Goal: Task Accomplishment & Management: Complete application form

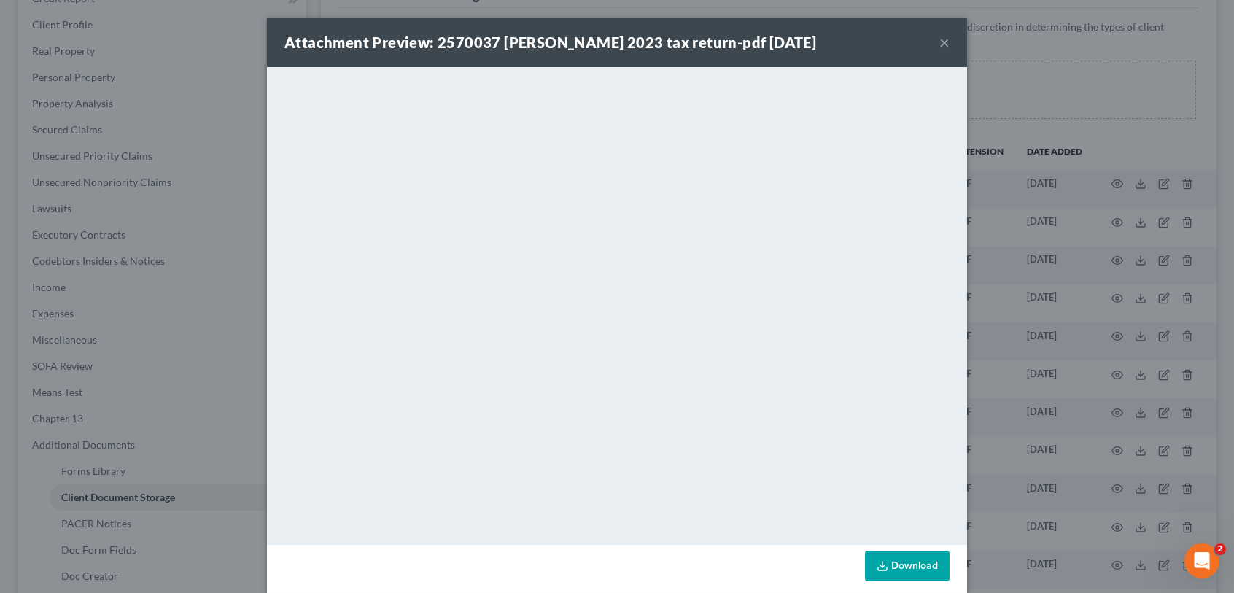
click at [940, 43] on button "×" at bounding box center [945, 43] width 10 height 18
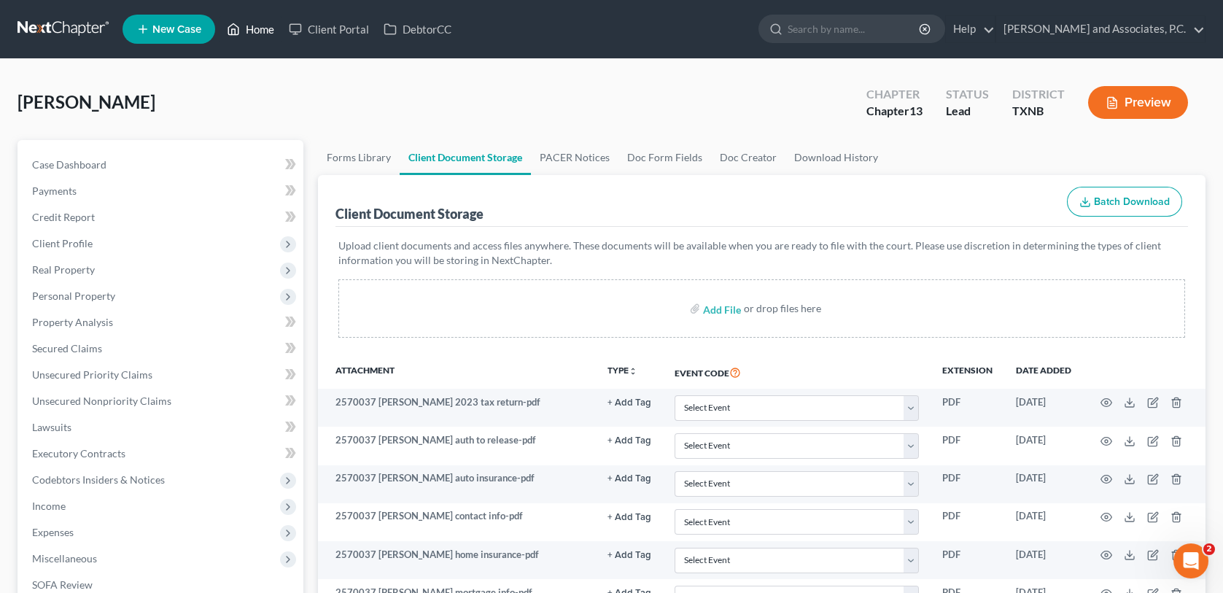
click at [253, 31] on link "Home" at bounding box center [251, 29] width 62 height 26
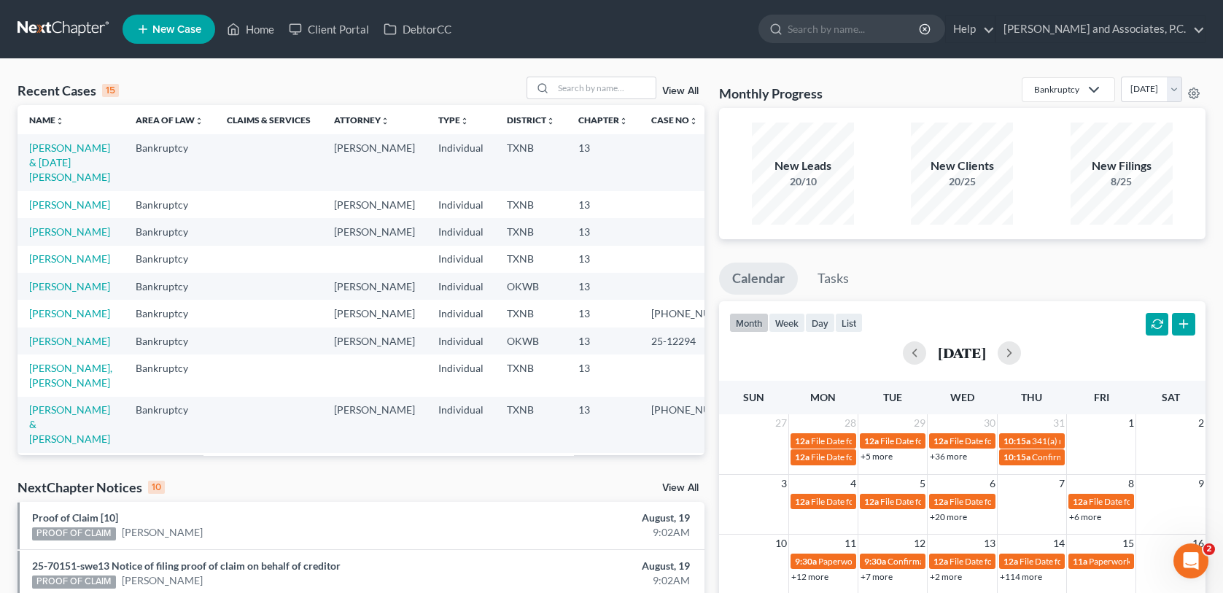
click at [182, 33] on span "New Case" at bounding box center [176, 29] width 49 height 11
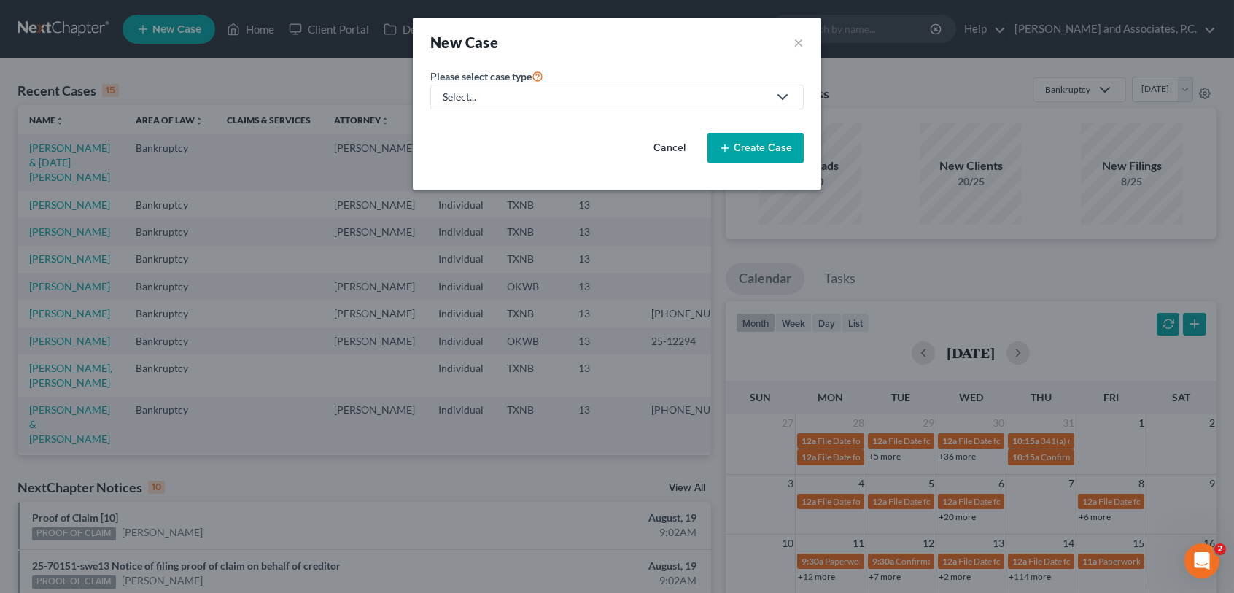
click at [661, 99] on div "Select..." at bounding box center [605, 97] width 325 height 15
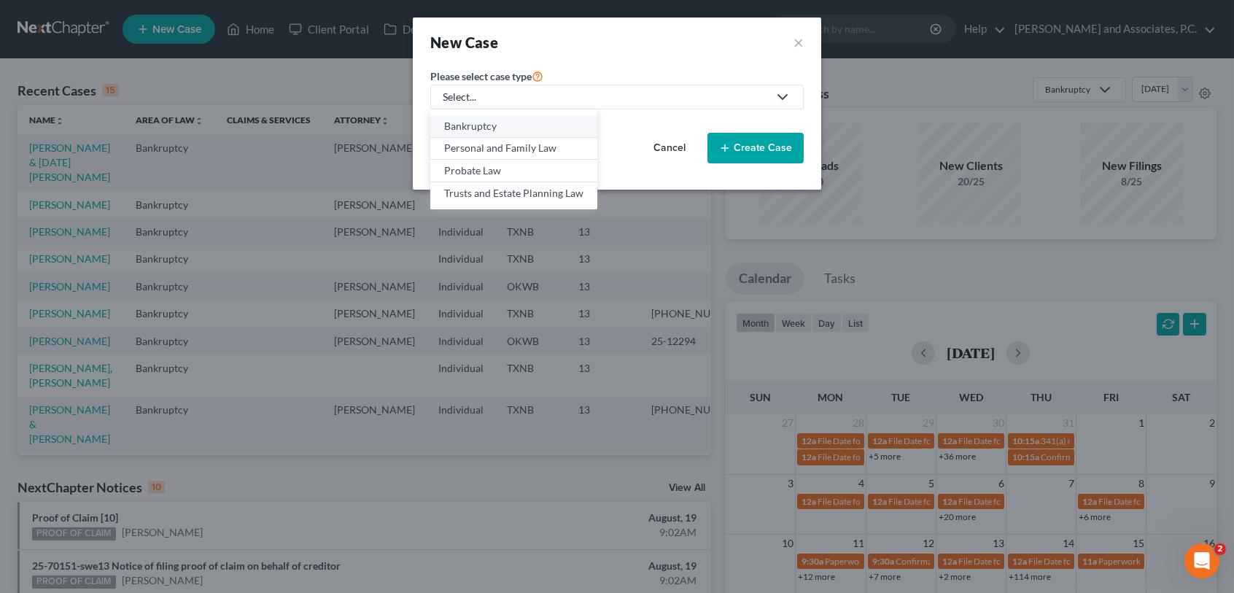
click at [469, 122] on div "Bankruptcy" at bounding box center [513, 126] width 139 height 15
select select "78"
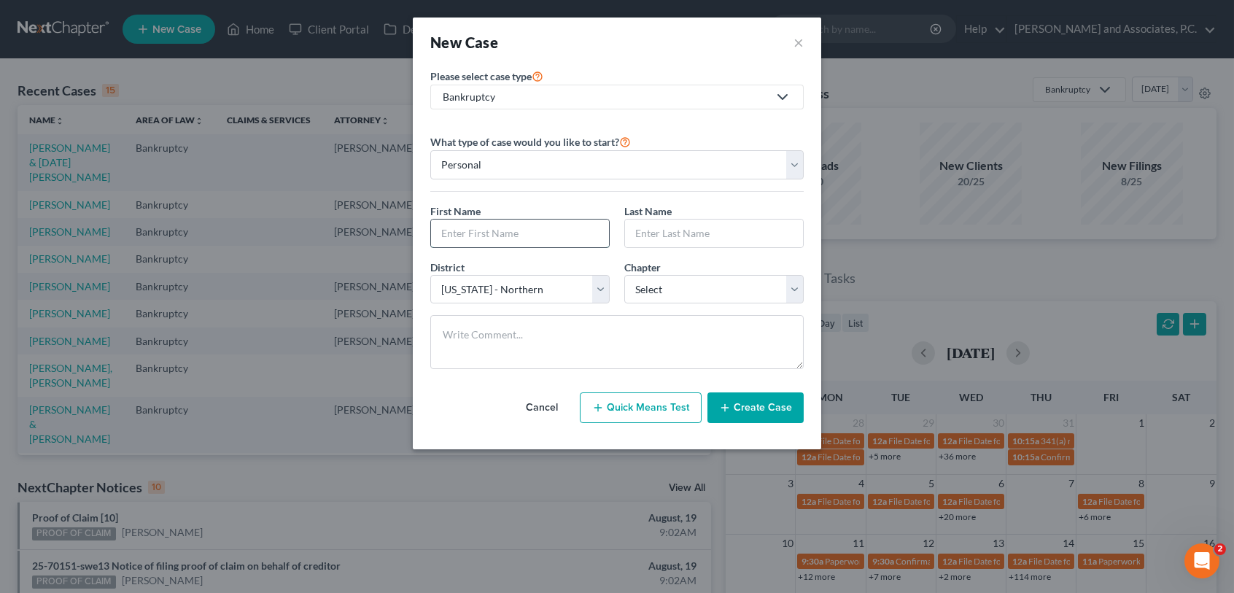
click at [488, 239] on input "text" at bounding box center [520, 234] width 178 height 28
type input "[PERSON_NAME]"
type input "King"
click at [693, 293] on select "Select 7 11 12 13" at bounding box center [713, 289] width 179 height 29
select select "3"
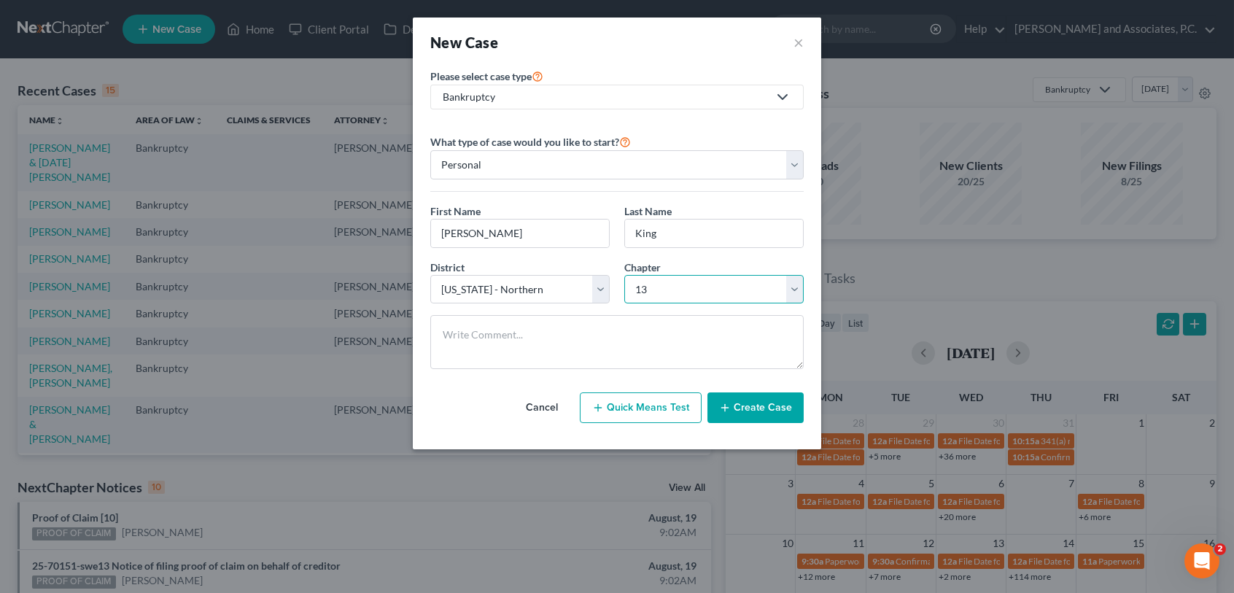
click at [624, 275] on select "Select 7 11 12 13" at bounding box center [713, 289] width 179 height 29
click at [738, 411] on button "Create Case" at bounding box center [756, 407] width 96 height 31
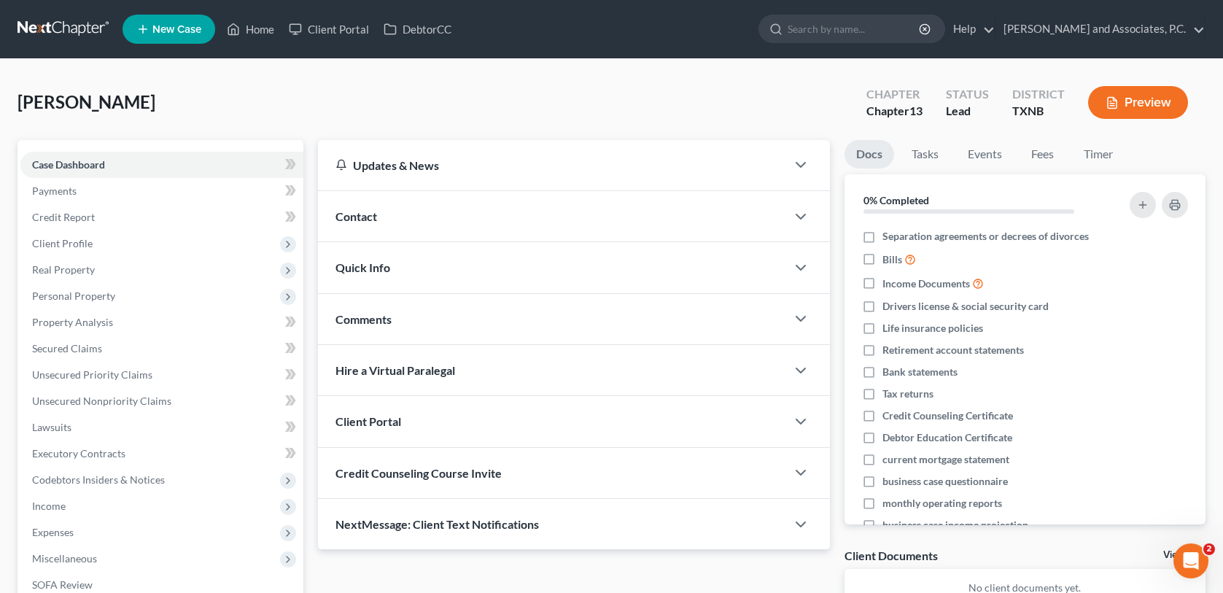
click at [406, 214] on div "Contact" at bounding box center [552, 216] width 468 height 50
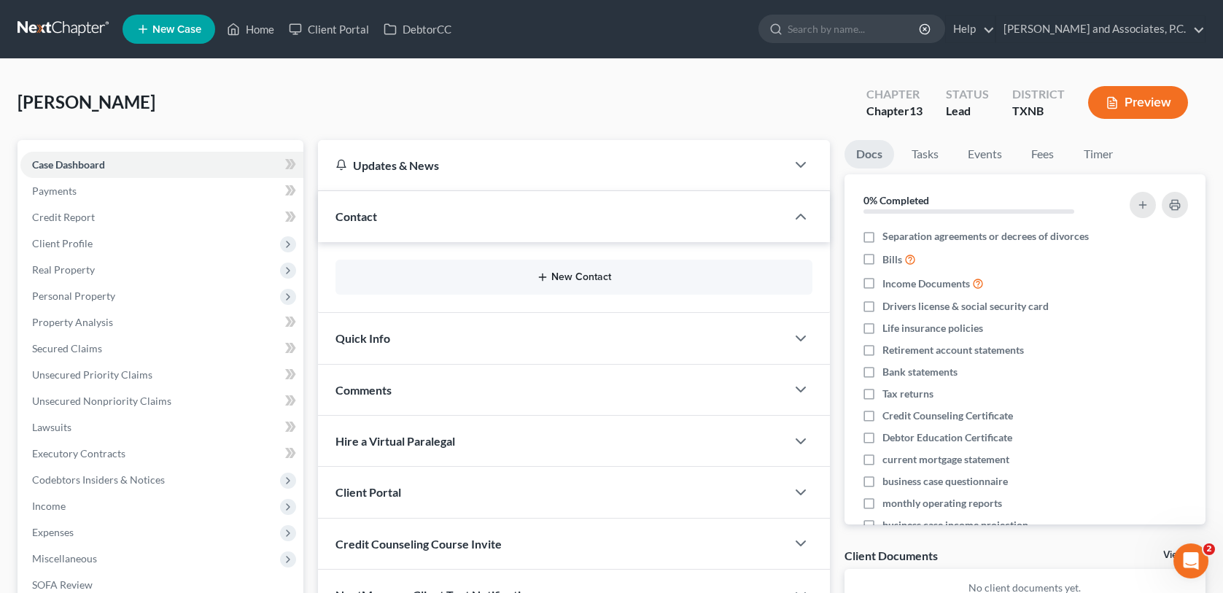
click at [453, 272] on button "New Contact" at bounding box center [573, 277] width 453 height 12
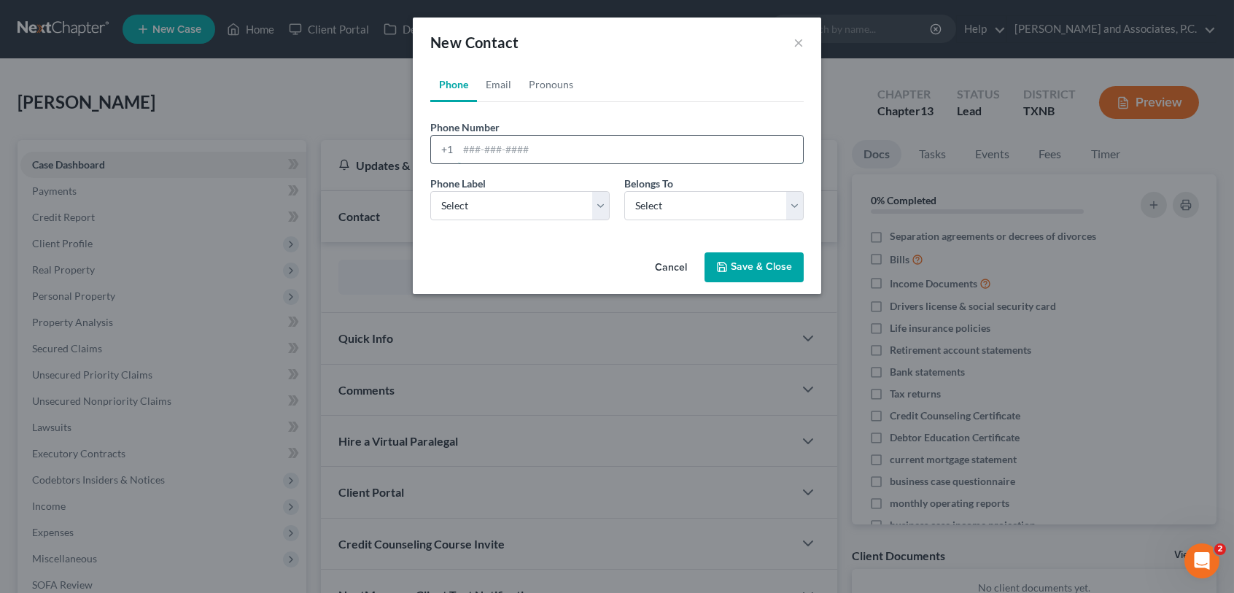
click at [463, 154] on input "tel" at bounding box center [630, 150] width 345 height 28
type input "[PHONE_NUMBER]"
click at [551, 205] on select "Select Mobile Home Work Other" at bounding box center [519, 205] width 179 height 29
select select "0"
click at [430, 191] on select "Select Mobile Home Work Other" at bounding box center [519, 205] width 179 height 29
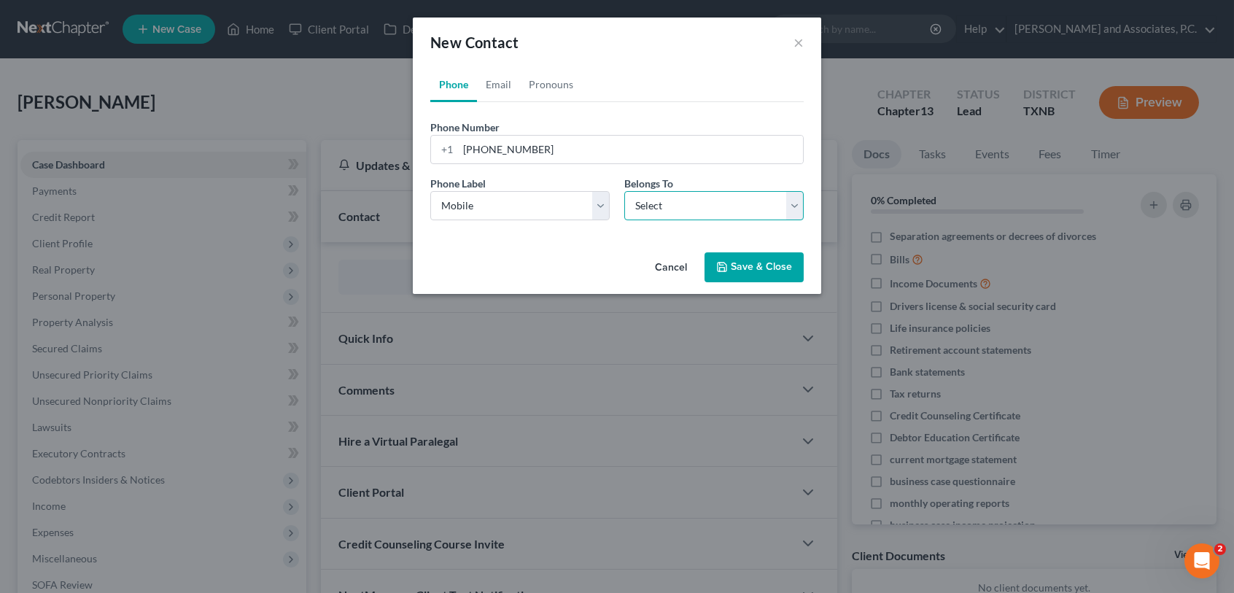
click at [658, 204] on select "Select Client Other" at bounding box center [713, 205] width 179 height 29
select select "0"
click at [624, 191] on select "Select Client Other" at bounding box center [713, 205] width 179 height 29
select select "0"
click at [499, 88] on link "Email" at bounding box center [498, 84] width 43 height 35
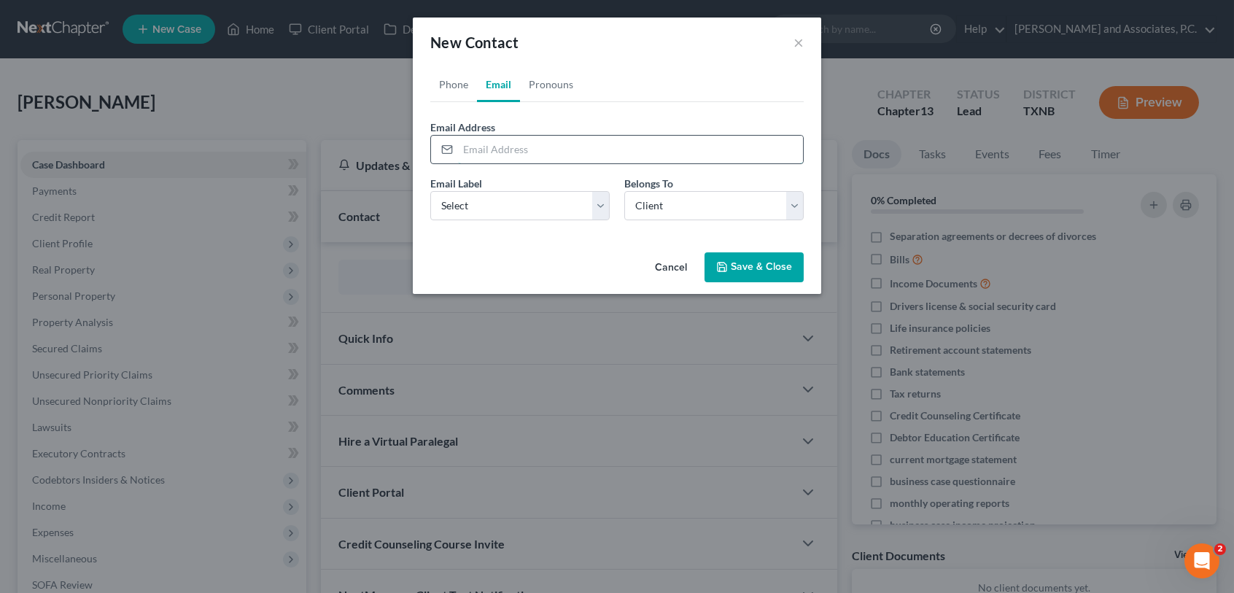
click at [487, 143] on input "email" at bounding box center [630, 150] width 345 height 28
type input "[EMAIL_ADDRESS],com"
click at [569, 214] on select "Select Home Work Other" at bounding box center [519, 205] width 179 height 29
select select "0"
click at [430, 191] on select "Select Home Work Other" at bounding box center [519, 205] width 179 height 29
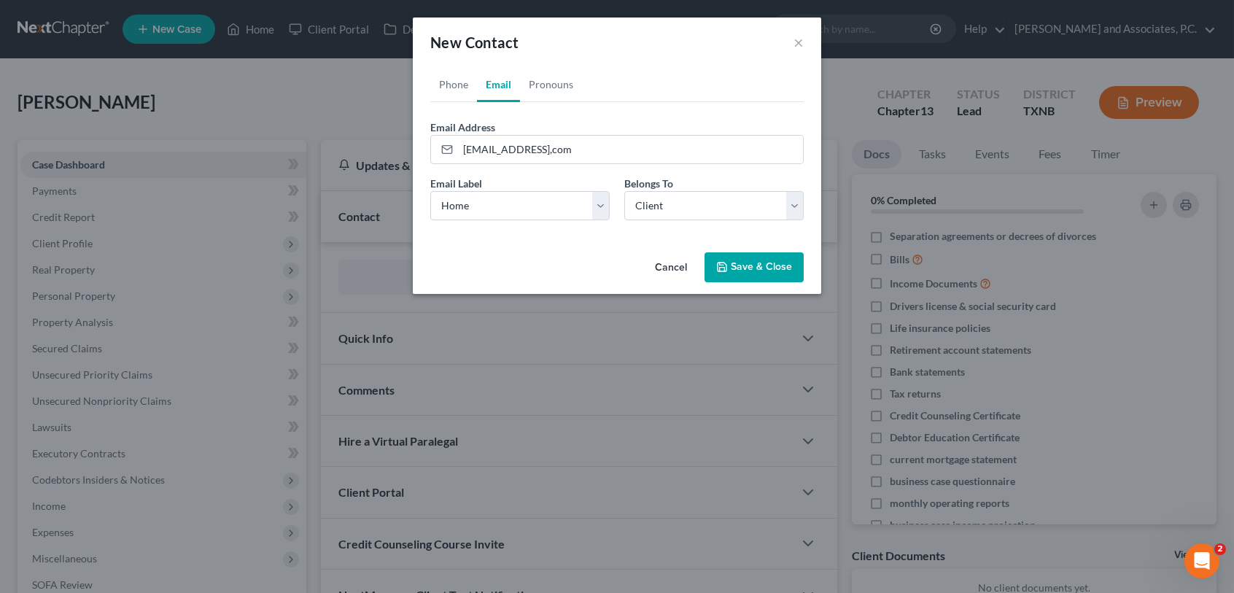
click at [763, 267] on button "Save & Close" at bounding box center [754, 267] width 99 height 31
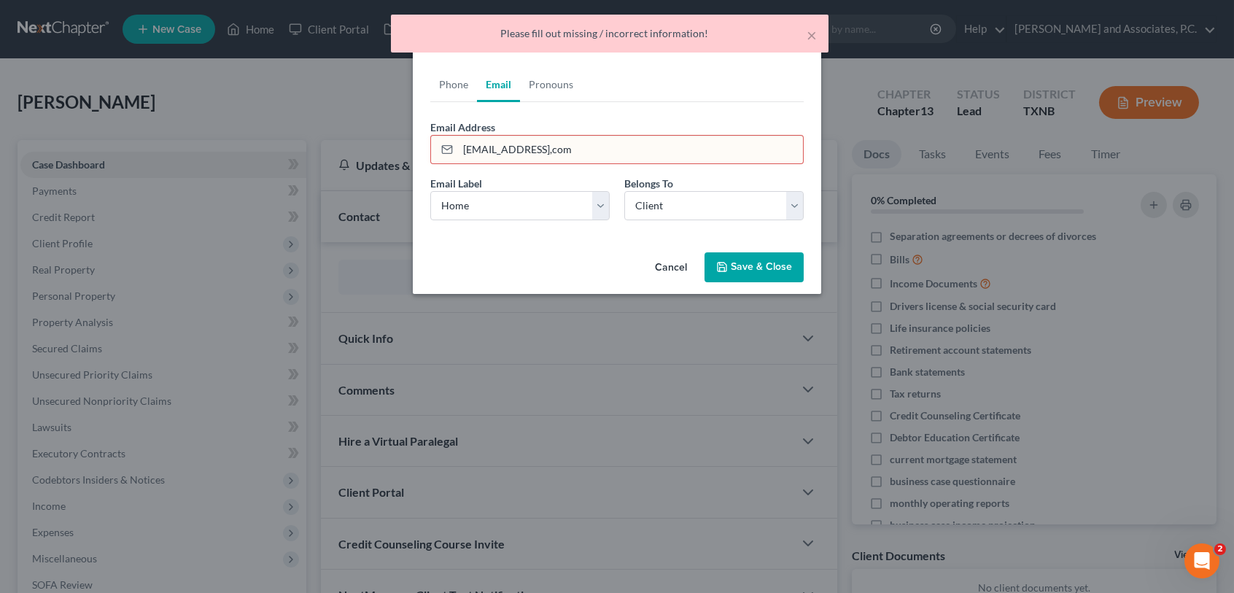
click at [551, 149] on input "[EMAIL_ADDRESS],com" at bounding box center [630, 150] width 345 height 28
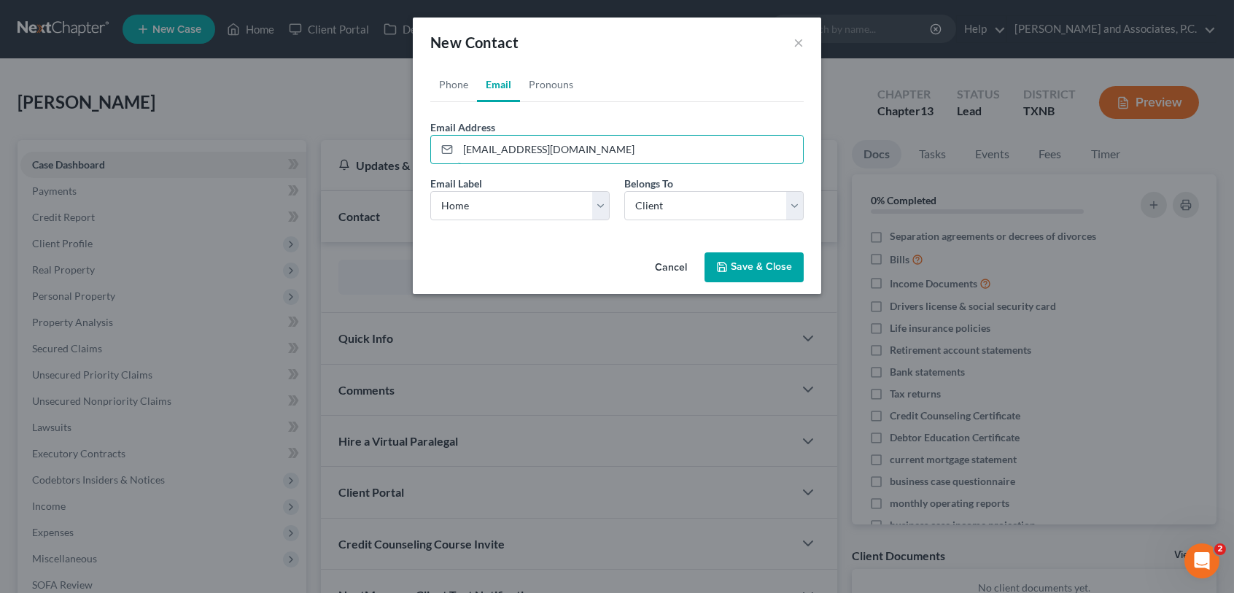
type input "[EMAIL_ADDRESS][DOMAIN_NAME]"
click at [762, 263] on button "Save & Close" at bounding box center [754, 267] width 99 height 31
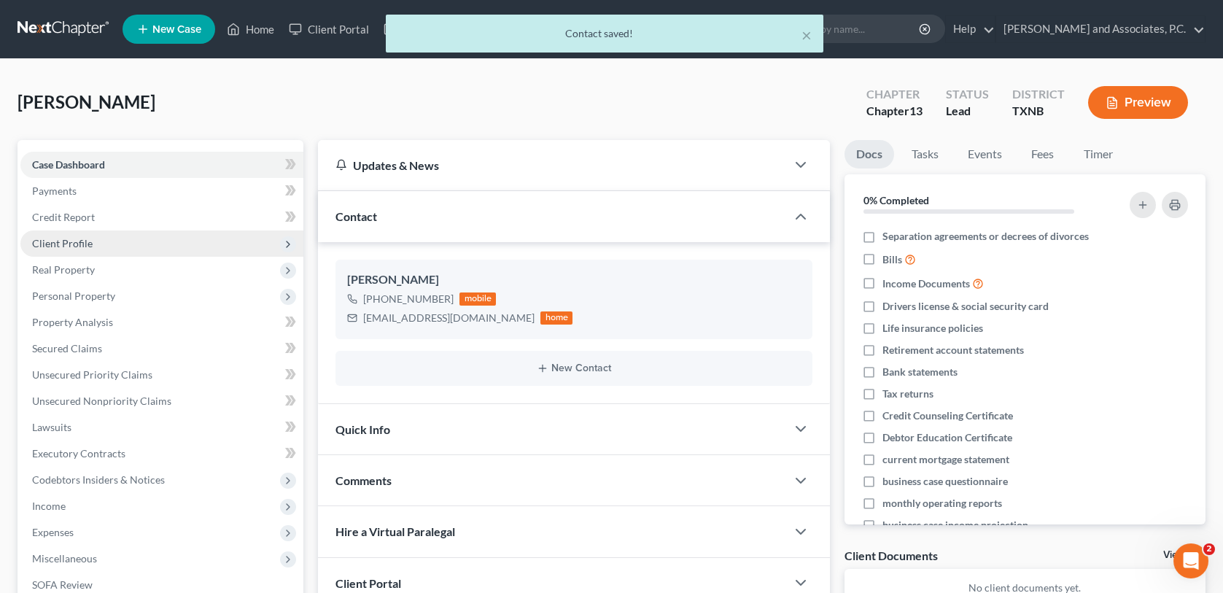
click at [66, 245] on span "Client Profile" at bounding box center [62, 243] width 61 height 12
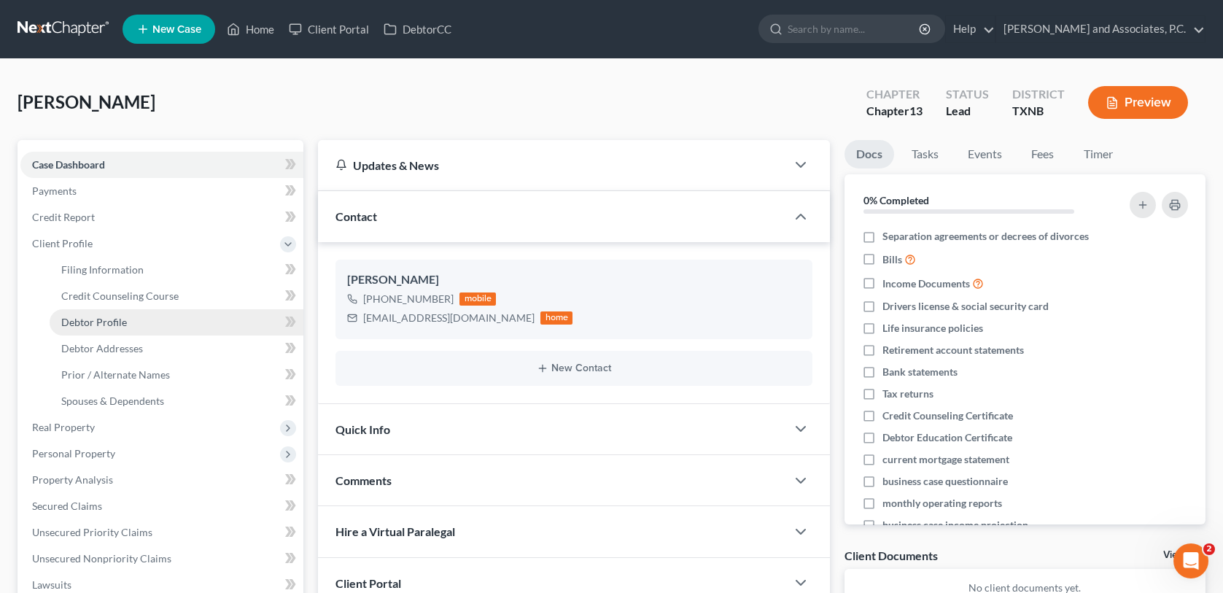
click at [70, 317] on span "Debtor Profile" at bounding box center [94, 322] width 66 height 12
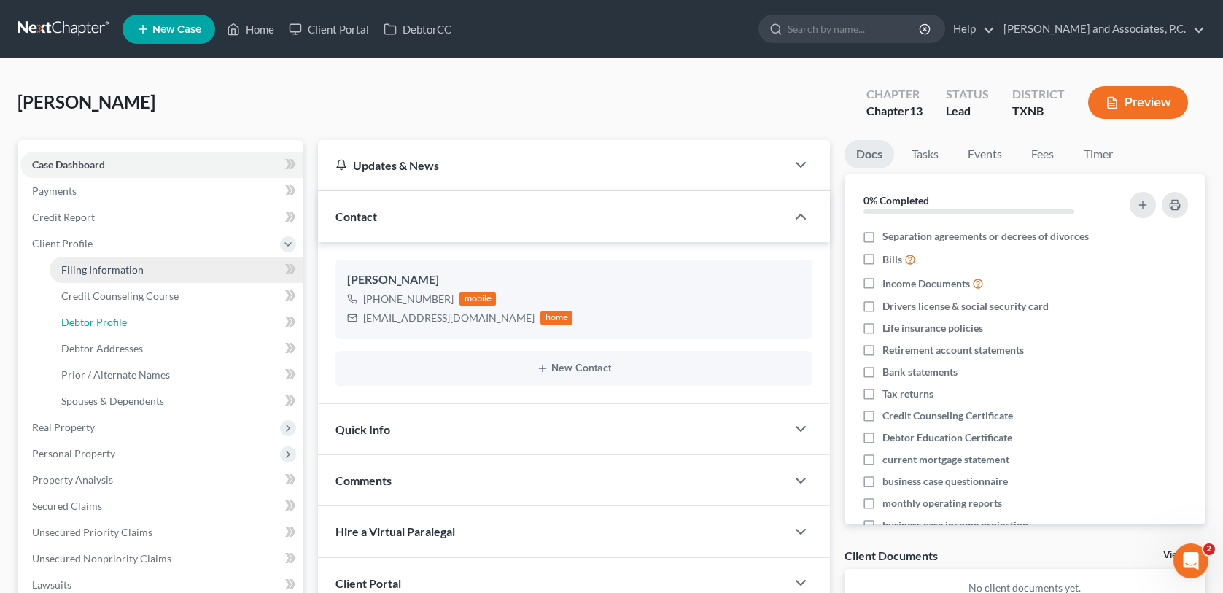
select select "0"
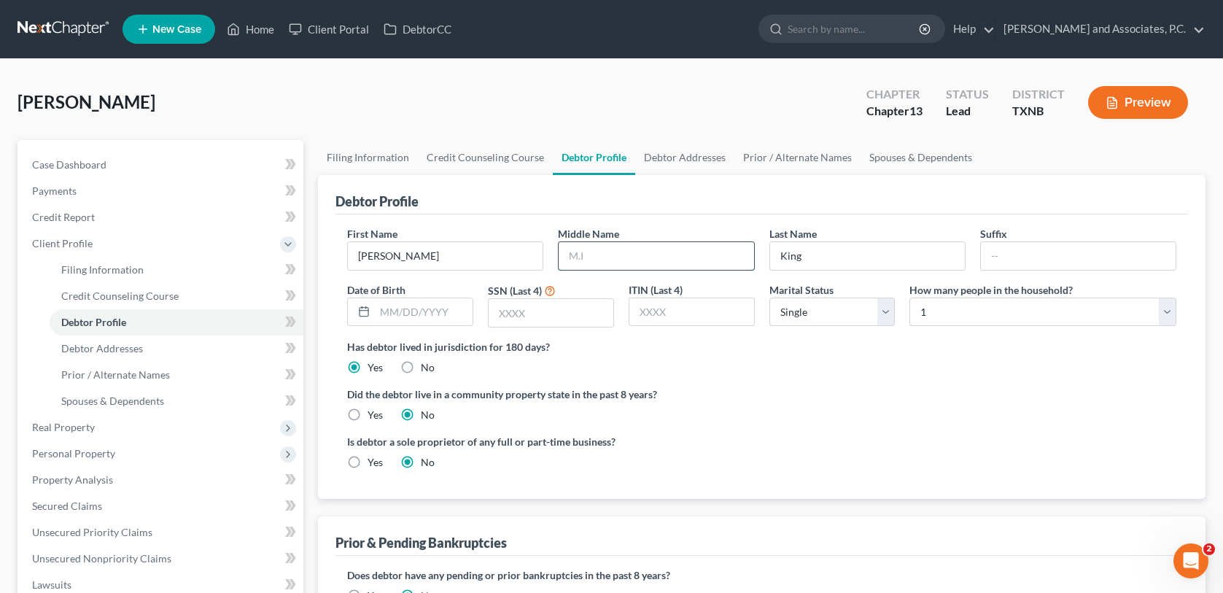
click at [616, 255] on input "text" at bounding box center [656, 256] width 195 height 28
type input "[PERSON_NAME]"
click at [391, 309] on input "03011978" at bounding box center [424, 312] width 98 height 28
click at [406, 309] on input "03-011978" at bounding box center [424, 312] width 98 height 28
type input "[DATE]"
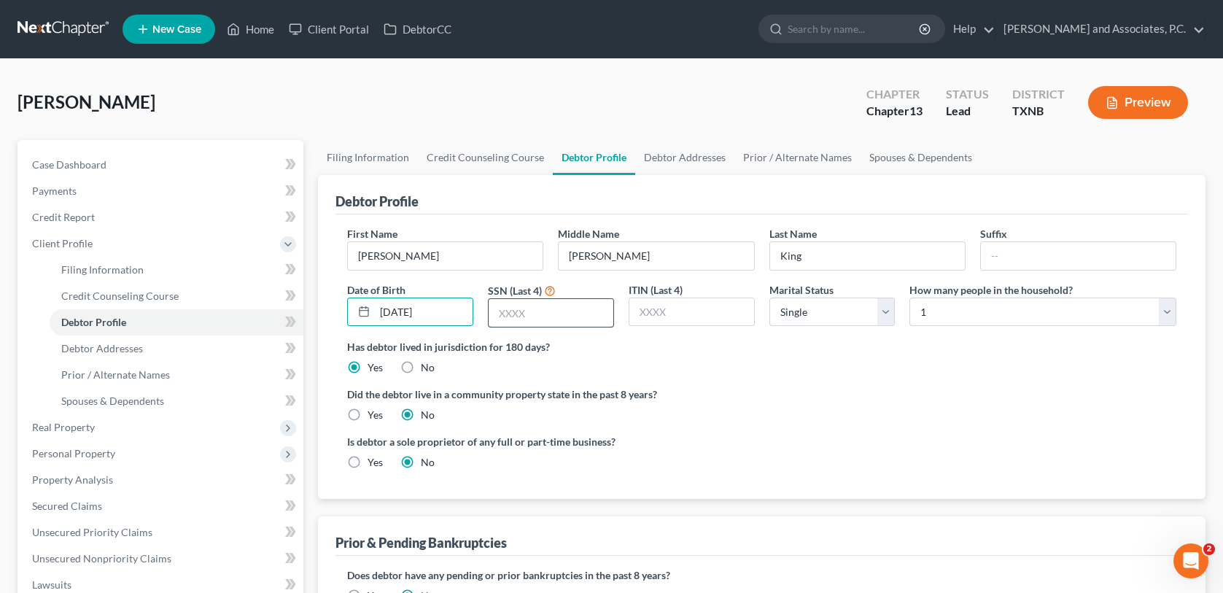
click at [497, 314] on input "text" at bounding box center [551, 313] width 125 height 28
type input "4038"
click at [105, 349] on span "Debtor Addresses" at bounding box center [102, 348] width 82 height 12
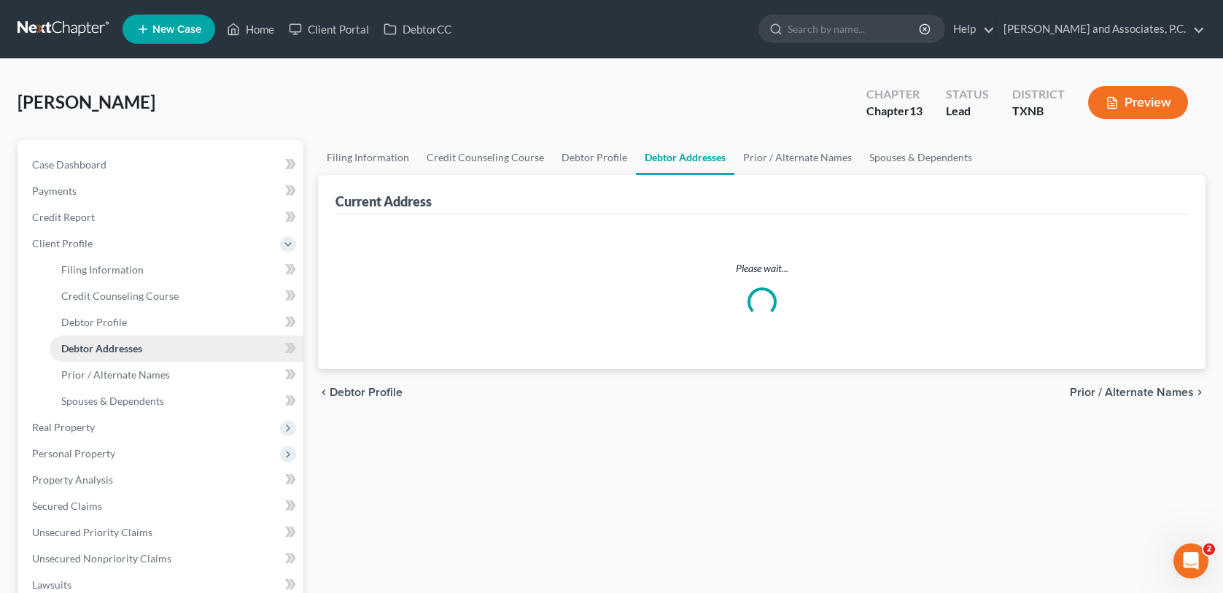
select select "0"
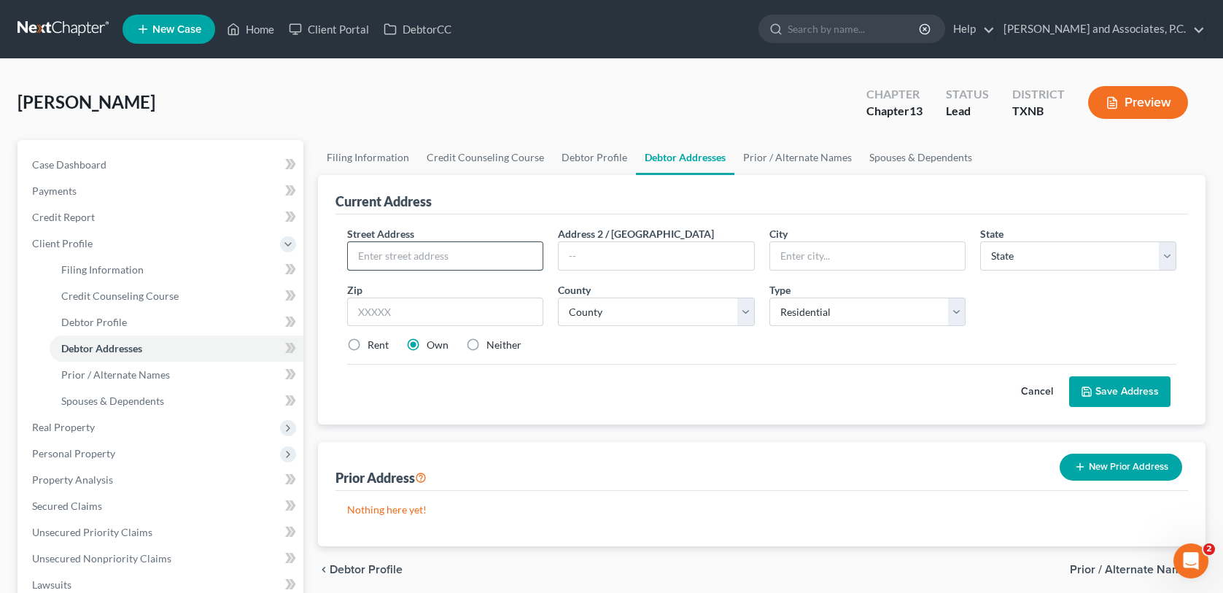
click at [357, 256] on input "text" at bounding box center [445, 256] width 195 height 28
click at [368, 254] on input "text" at bounding box center [445, 256] width 195 height 28
type input "[STREET_ADDRESS]"
type input "Burkburnett"
select select "45"
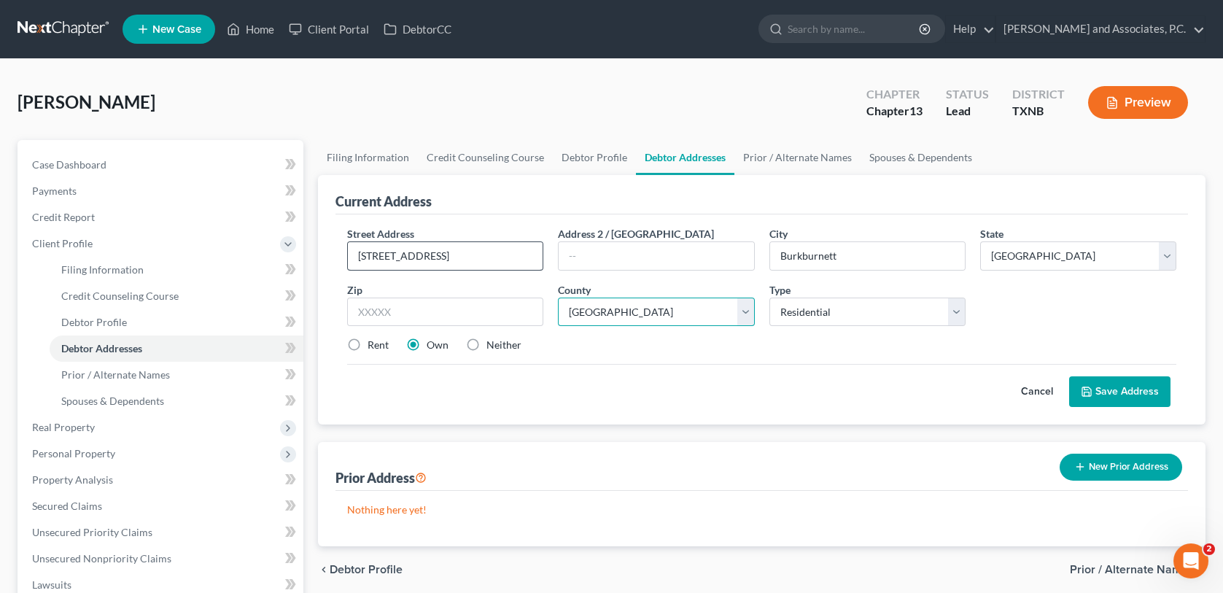
select select "242"
click at [1096, 390] on button "Save Address" at bounding box center [1119, 391] width 101 height 31
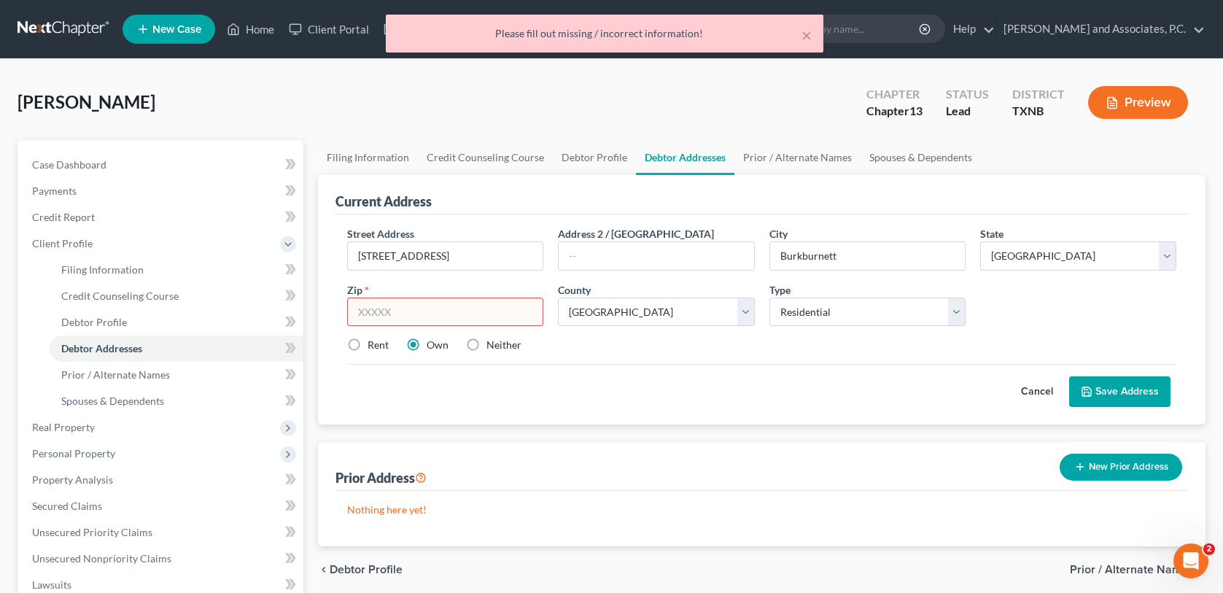
click at [460, 320] on input "text" at bounding box center [445, 312] width 196 height 29
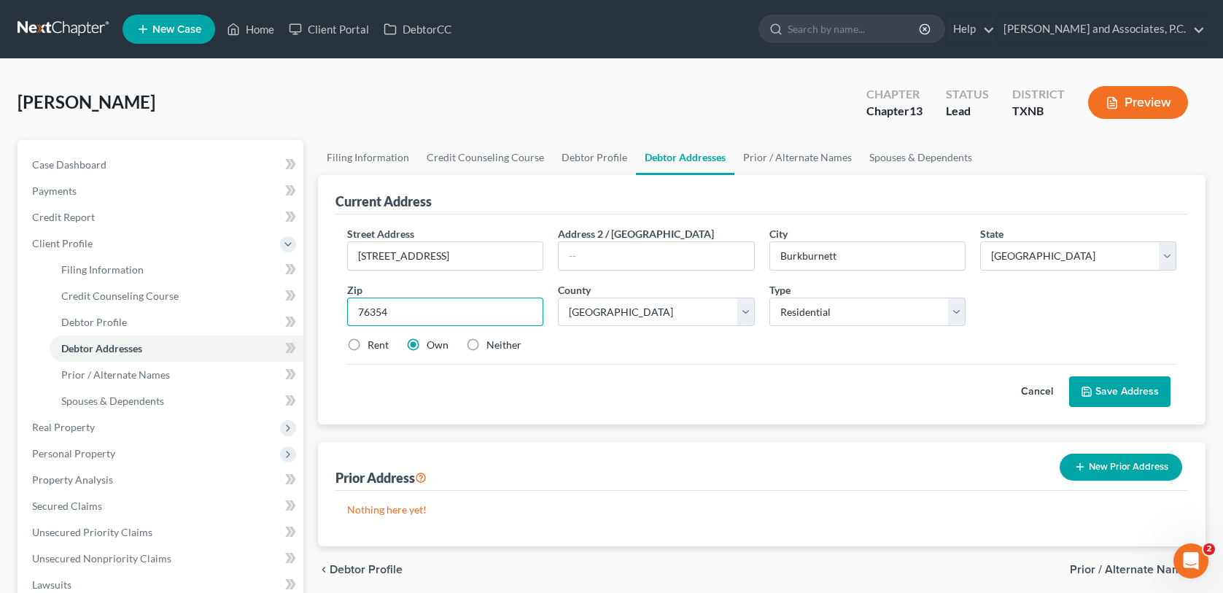
type input "76354"
click at [1094, 385] on button "Save Address" at bounding box center [1119, 391] width 101 height 31
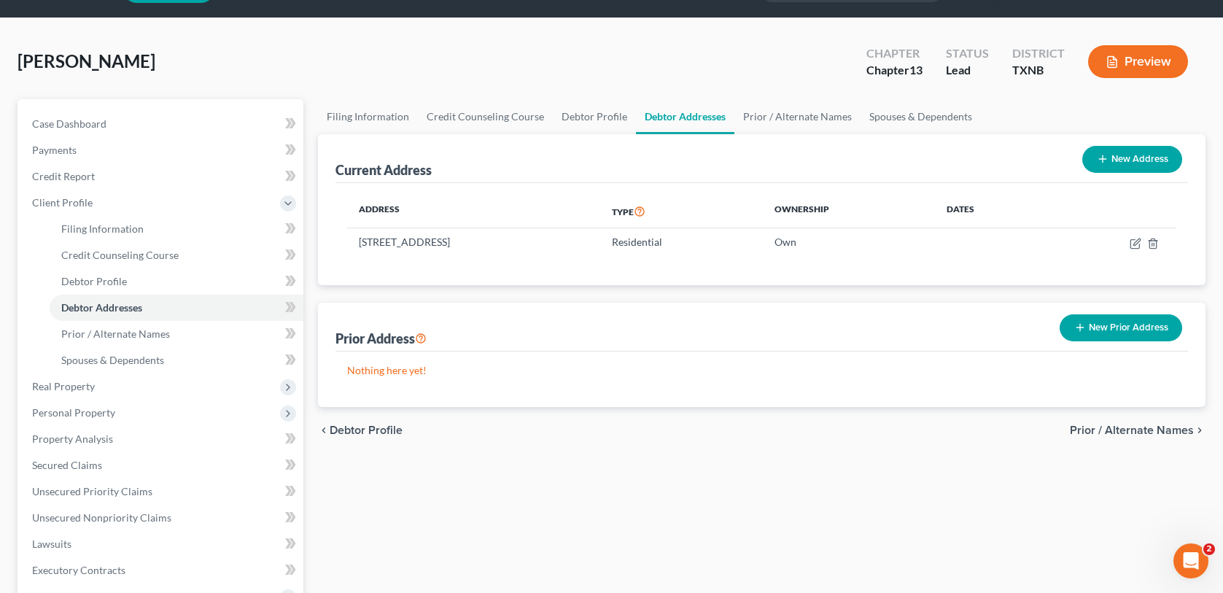
scroll to position [73, 0]
